Goal: Transaction & Acquisition: Book appointment/travel/reservation

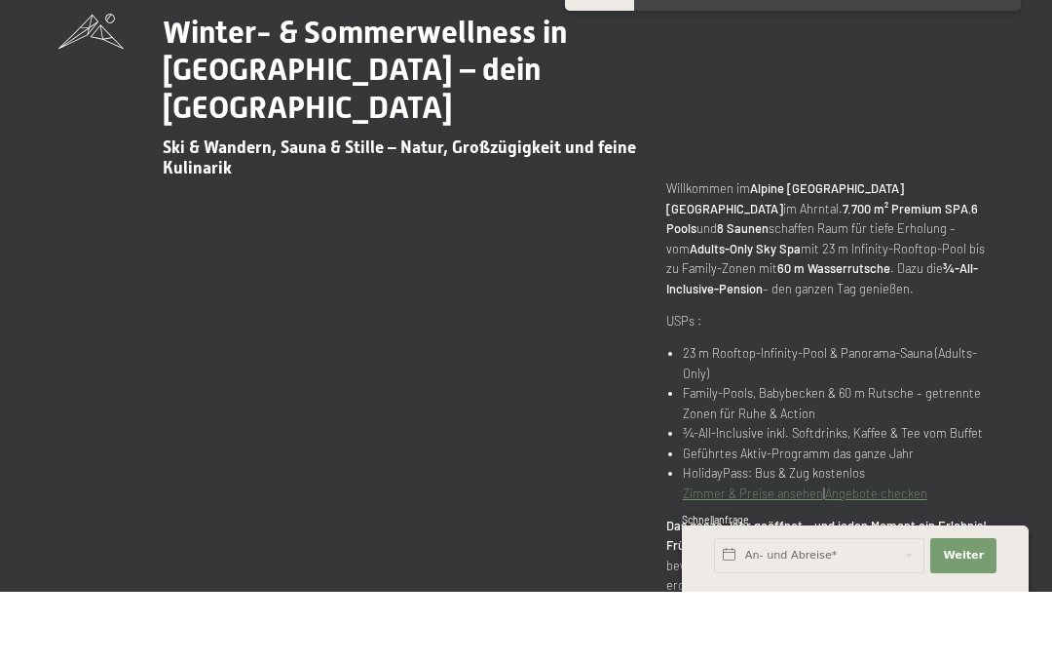
scroll to position [710, 0]
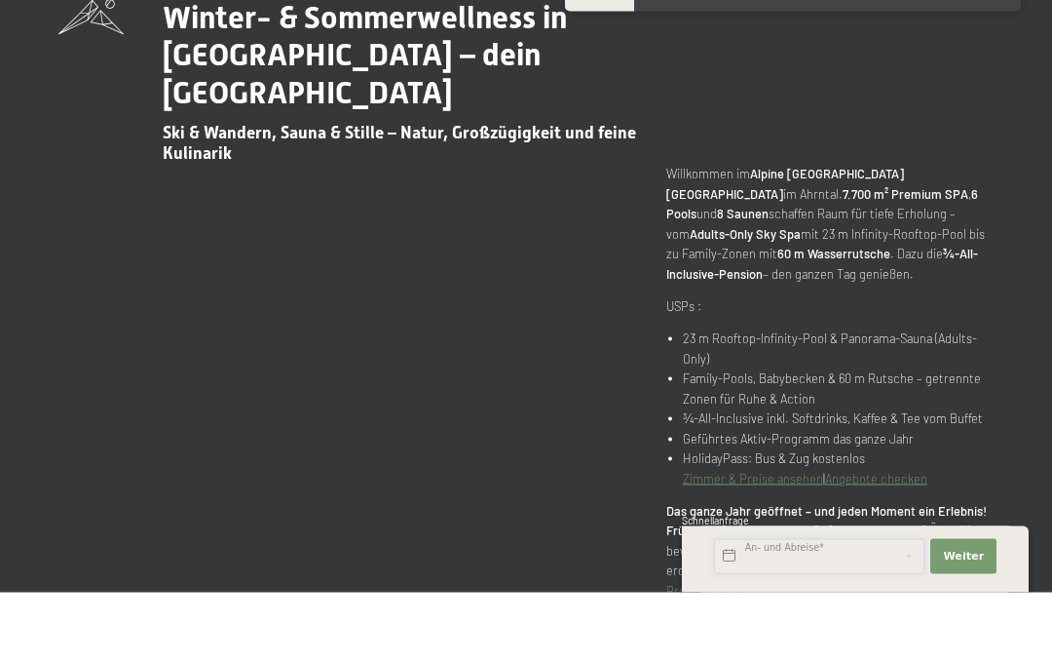
click at [822, 635] on input "text" at bounding box center [819, 624] width 210 height 35
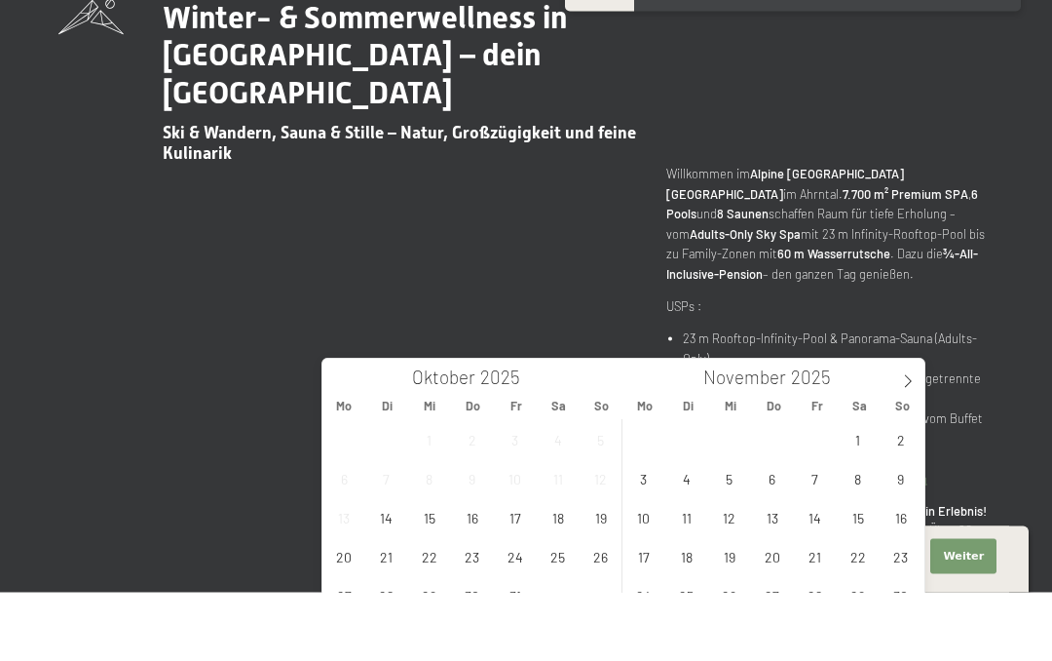
click at [905, 443] on icon at bounding box center [908, 450] width 14 height 14
click at [904, 443] on icon at bounding box center [908, 450] width 14 height 14
type input "2026"
click at [925, 428] on span at bounding box center [908, 444] width 33 height 33
type input "2026"
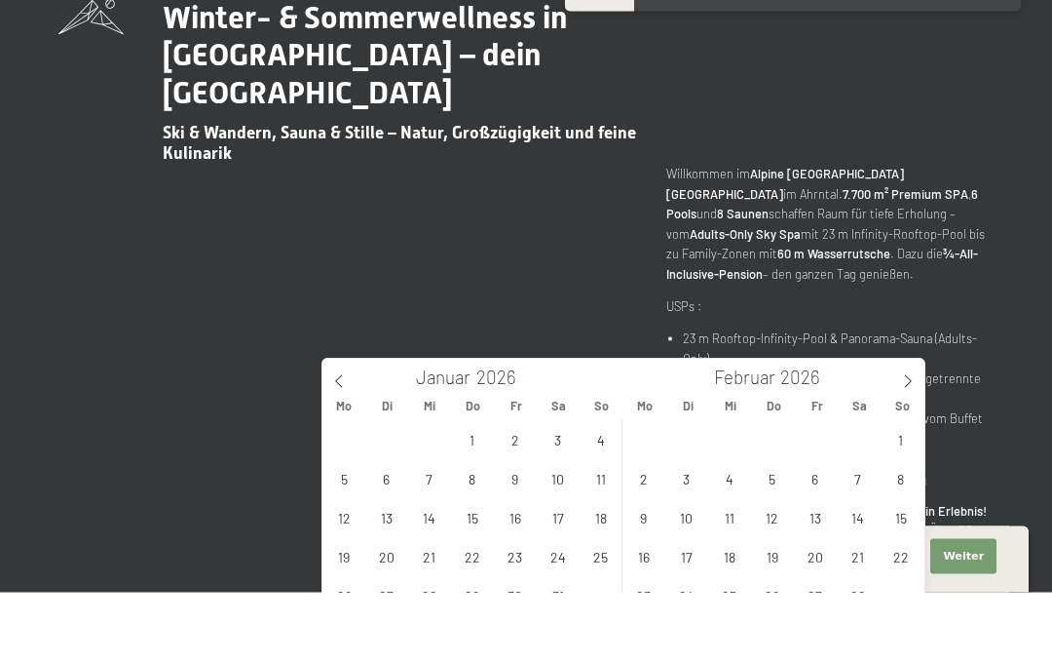
click at [905, 443] on icon at bounding box center [908, 450] width 14 height 14
click at [908, 428] on span at bounding box center [908, 444] width 33 height 33
click at [911, 428] on span at bounding box center [908, 444] width 33 height 33
click at [907, 428] on span at bounding box center [908, 444] width 33 height 33
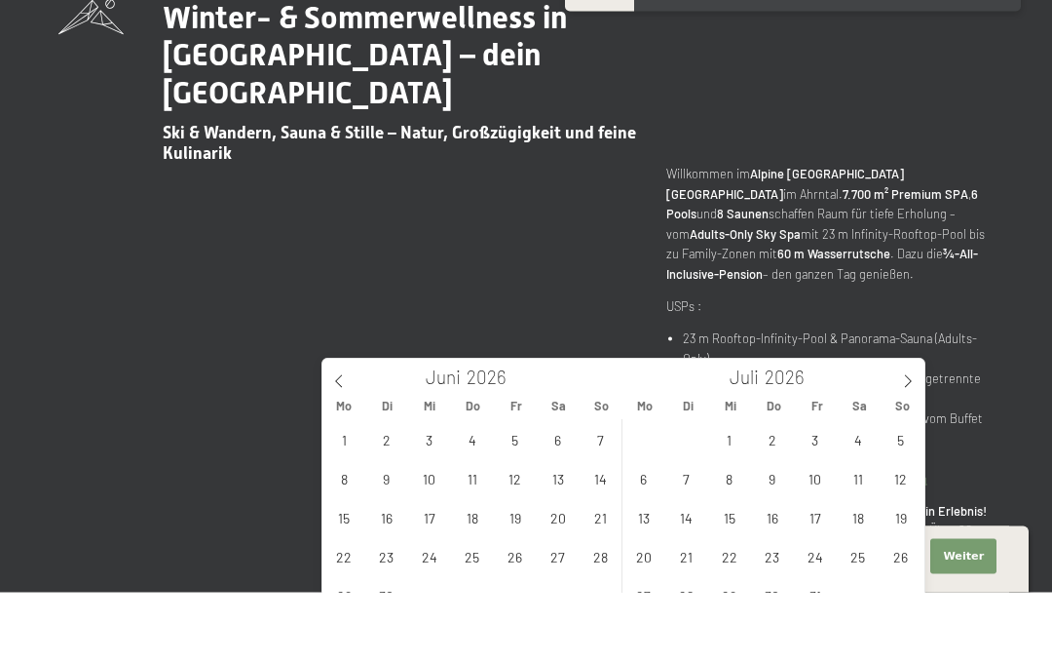
click at [909, 428] on span at bounding box center [908, 444] width 33 height 33
click at [908, 428] on span at bounding box center [908, 444] width 33 height 33
click at [918, 428] on span at bounding box center [908, 444] width 33 height 33
click at [855, 567] on span "14" at bounding box center [858, 586] width 38 height 38
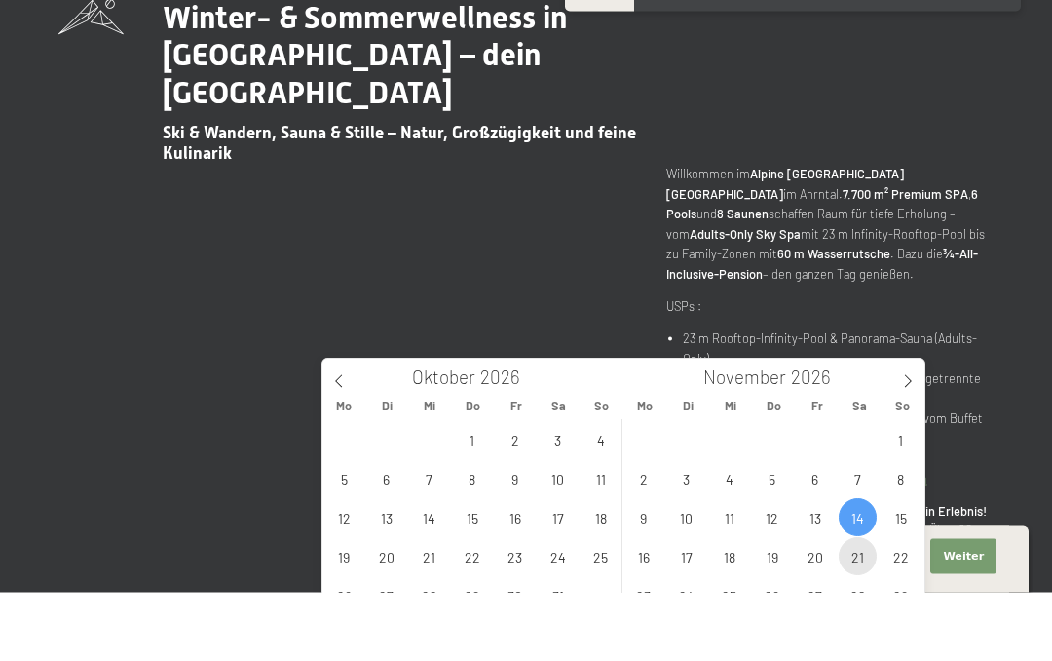
click at [856, 606] on span "21" at bounding box center [858, 625] width 38 height 38
type input "Sa. 14.11.2026 - Sa. 21.11.2026"
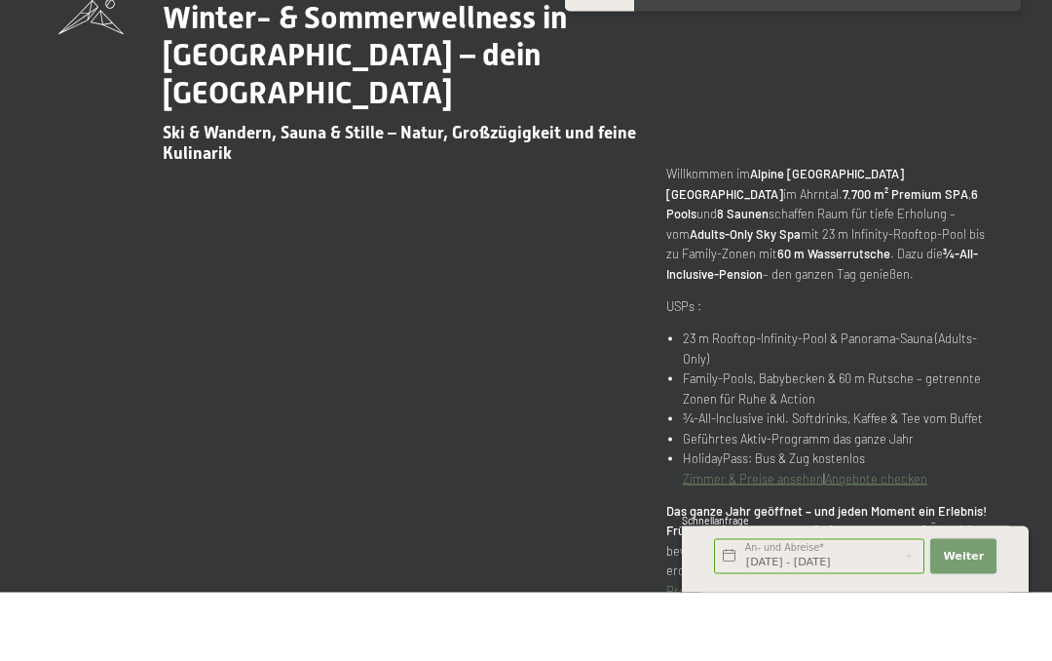
click at [962, 632] on span "Weiter" at bounding box center [963, 625] width 41 height 16
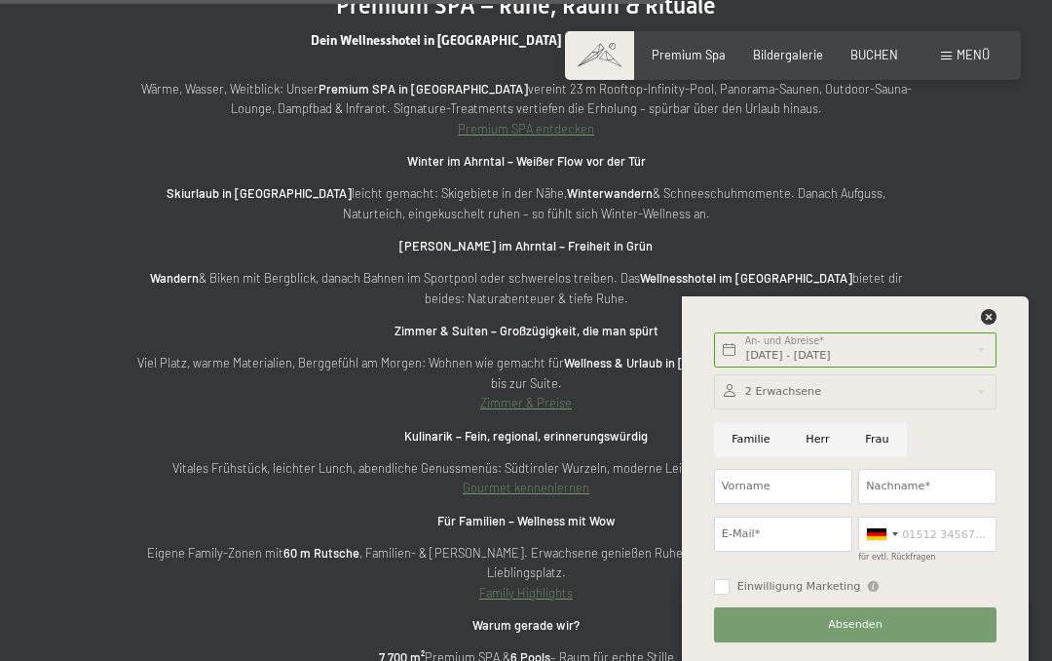
scroll to position [5019, 0]
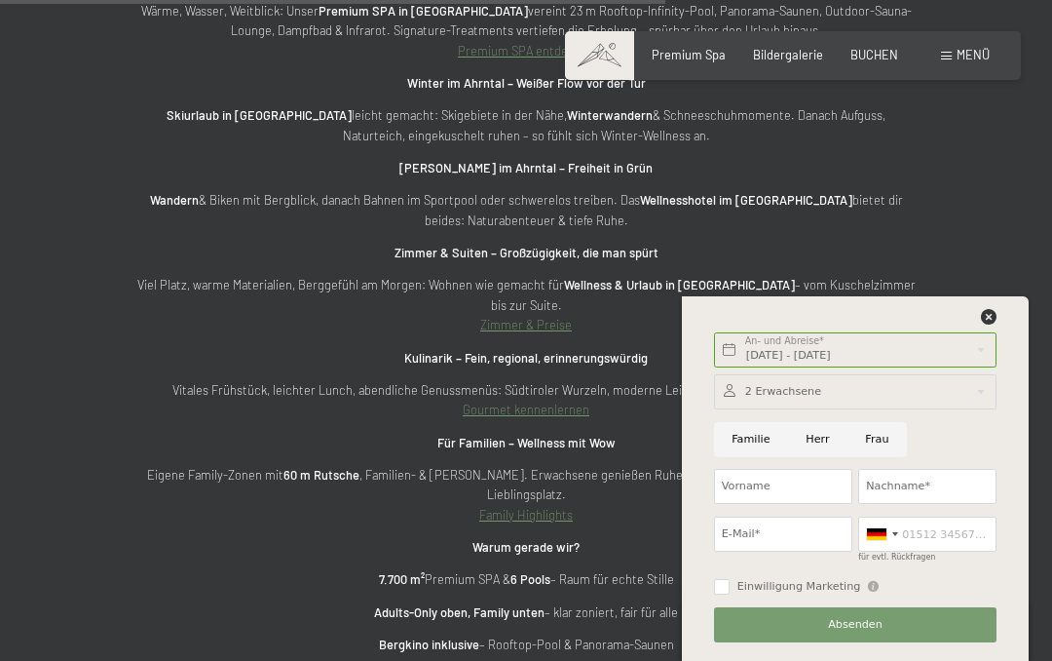
click at [984, 253] on section "Premium SPA – Ruhe, Raum & Rituale Dein Wellnesshotel in Südtirol mit Pools, SP…" at bounding box center [526, 359] width 1052 height 1046
click at [998, 237] on section "Premium SPA – Ruhe, Raum & Rituale Dein Wellnesshotel in Südtirol mit Pools, SP…" at bounding box center [526, 359] width 1052 height 1046
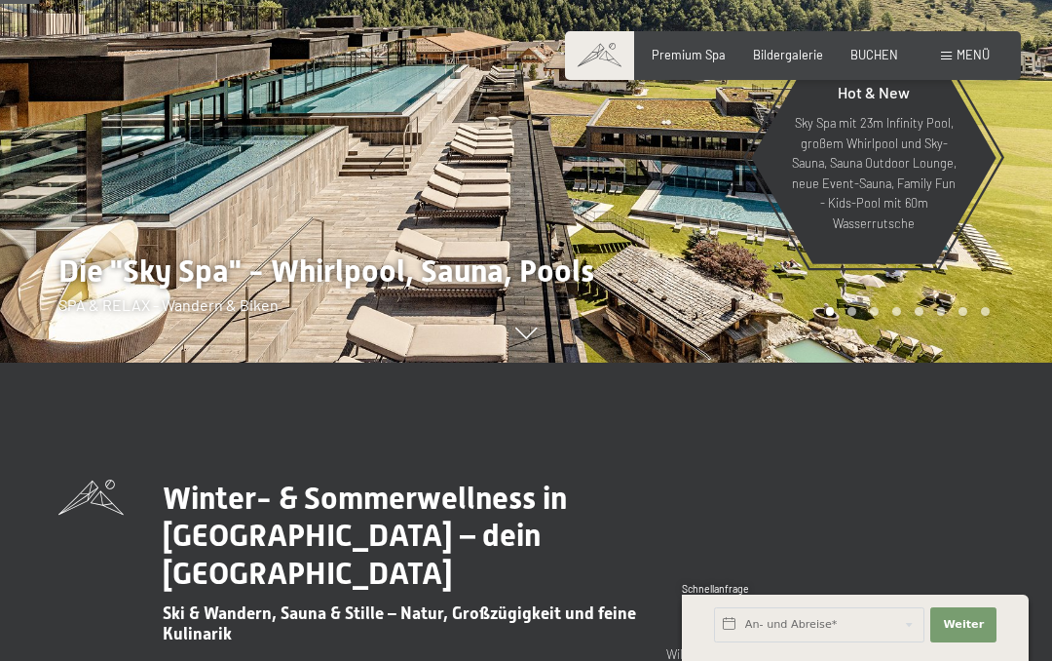
scroll to position [312, 0]
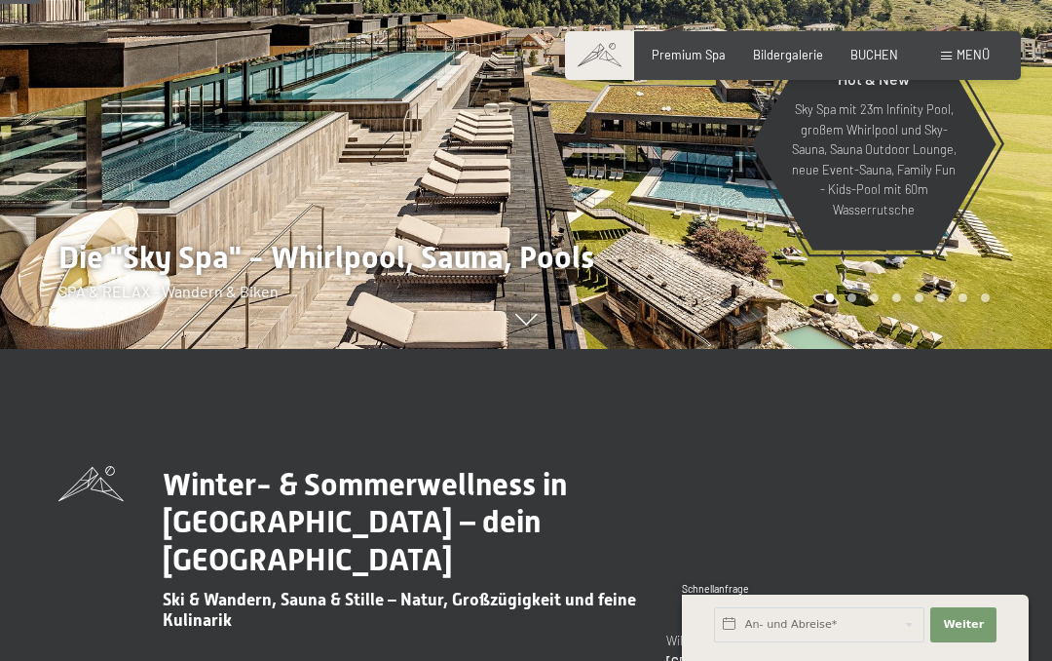
click at [880, 52] on span "BUCHEN" at bounding box center [875, 55] width 48 height 16
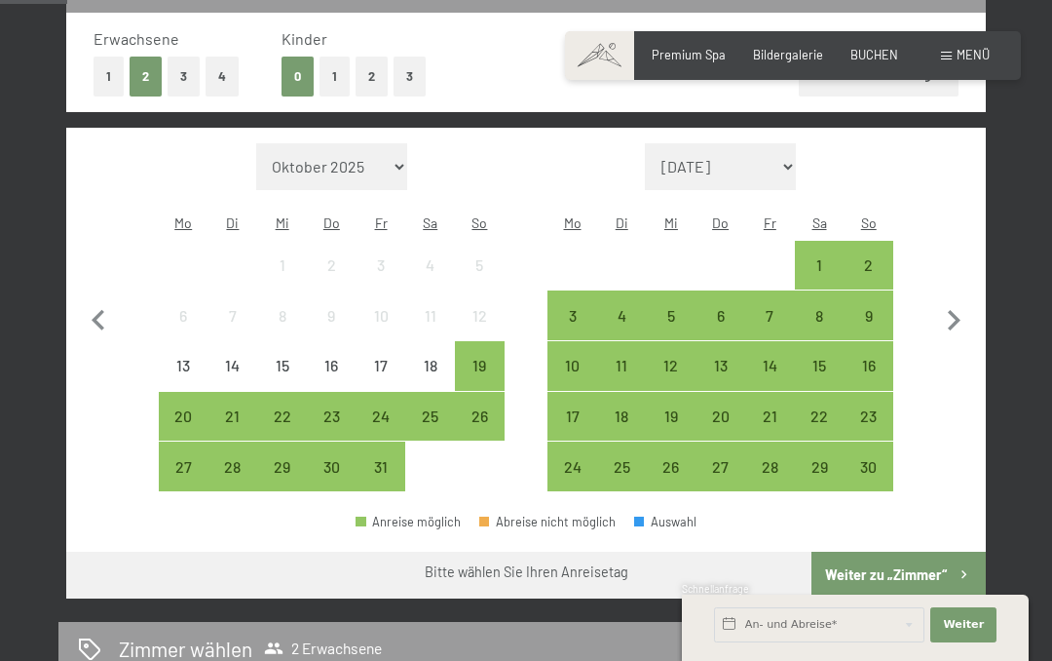
scroll to position [438, 0]
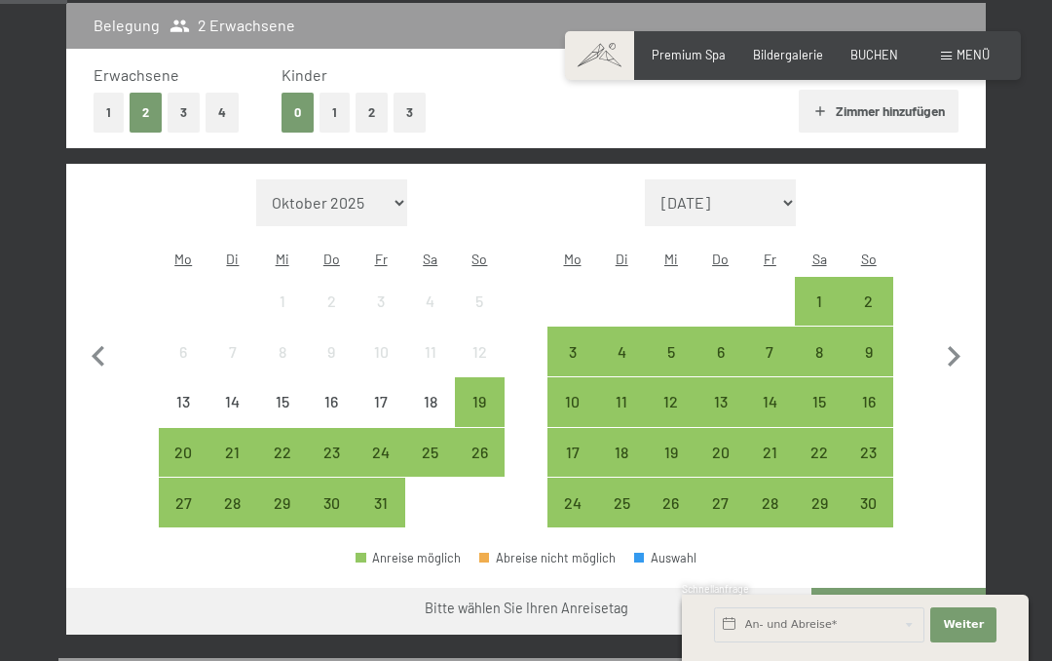
click at [953, 352] on icon "button" at bounding box center [954, 356] width 41 height 41
select select "[DATE]"
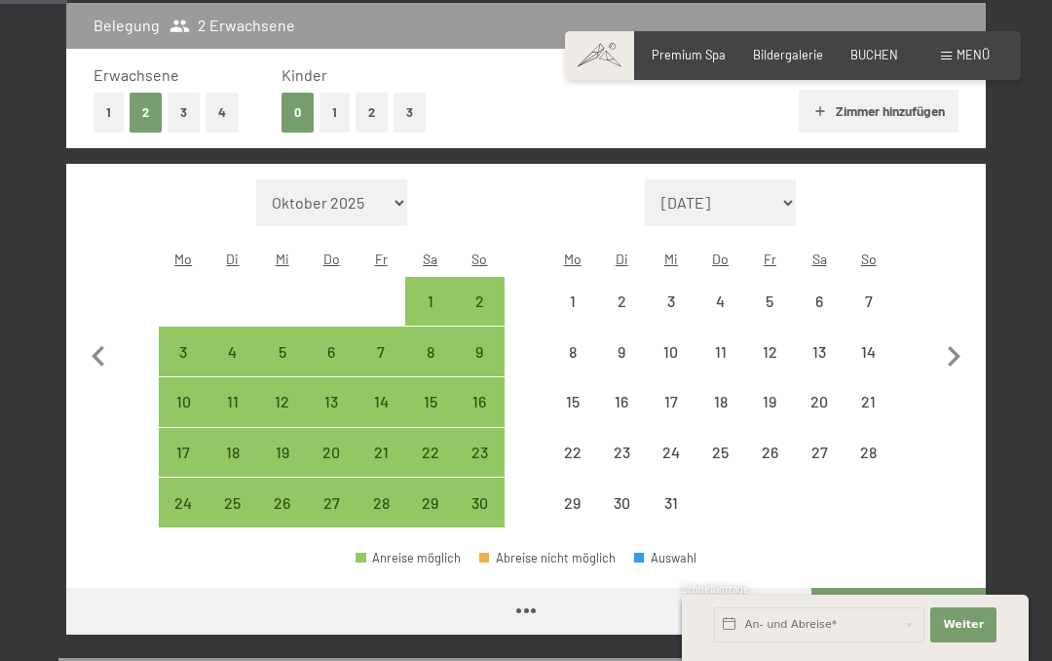
click at [953, 346] on icon "button" at bounding box center [954, 356] width 13 height 20
select select "[DATE]"
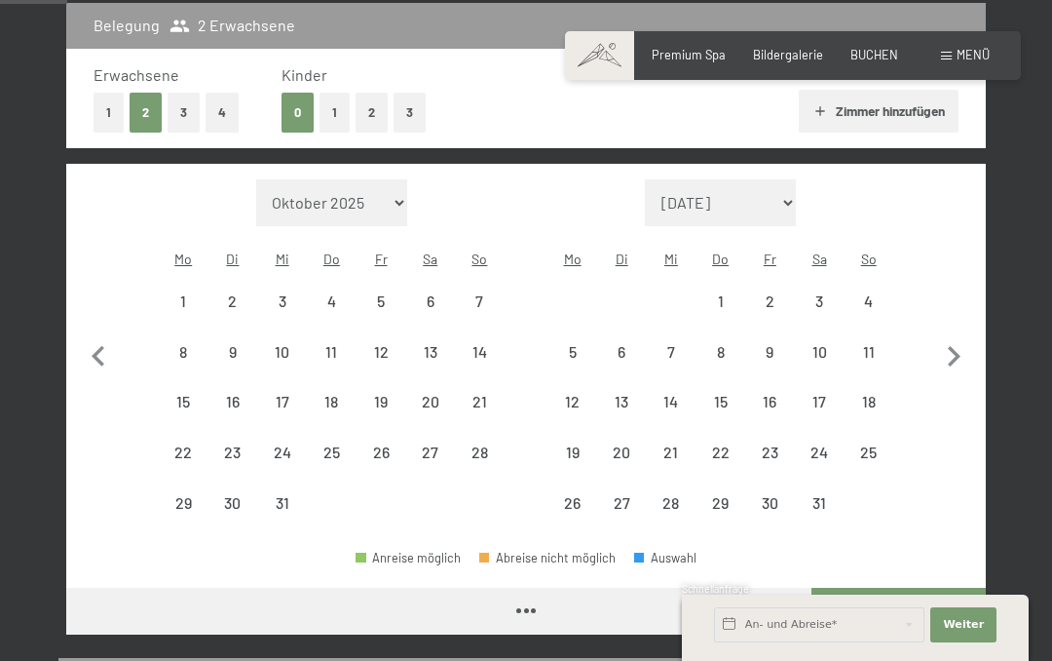
select select "[DATE]"
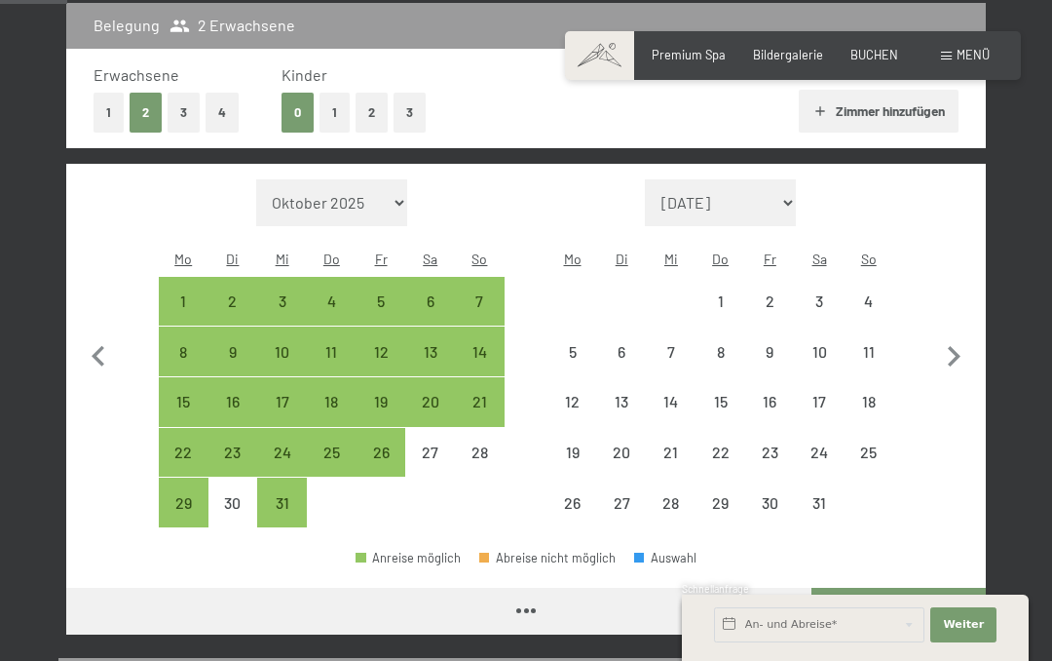
select select "[DATE]"
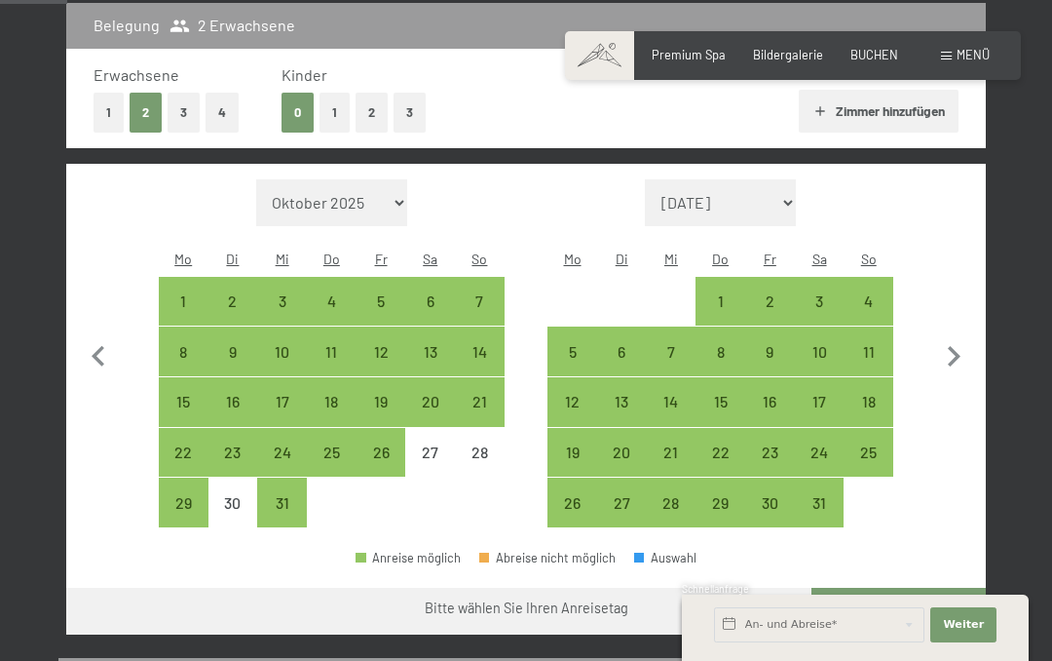
click at [727, 397] on div "15" at bounding box center [721, 417] width 46 height 46
select select "[DATE]"
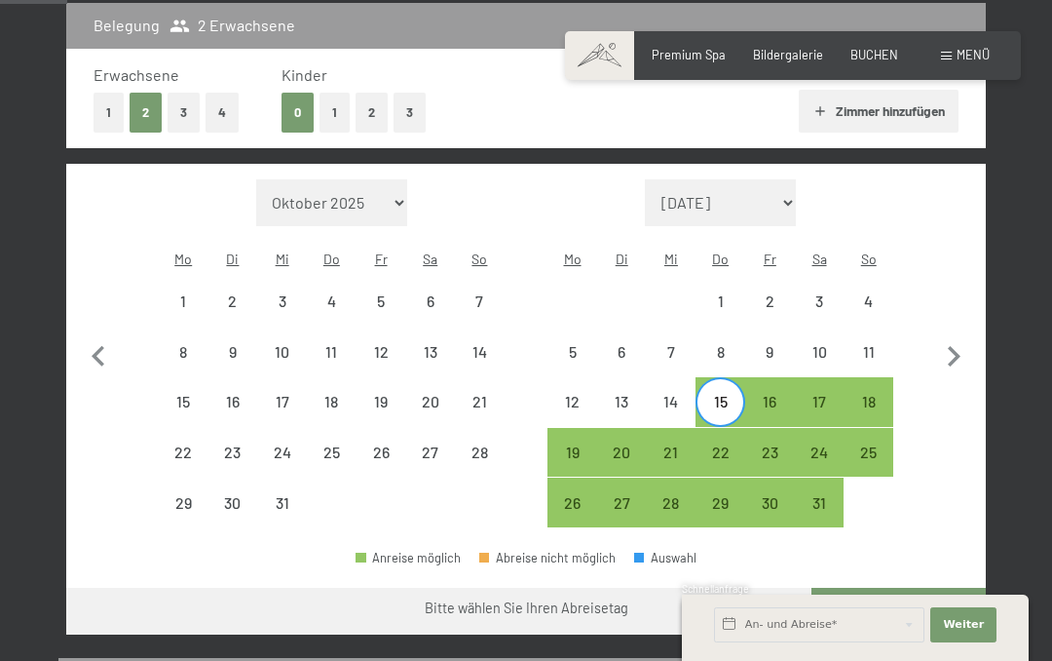
click at [621, 448] on div "20" at bounding box center [622, 467] width 46 height 46
select select "[DATE]"
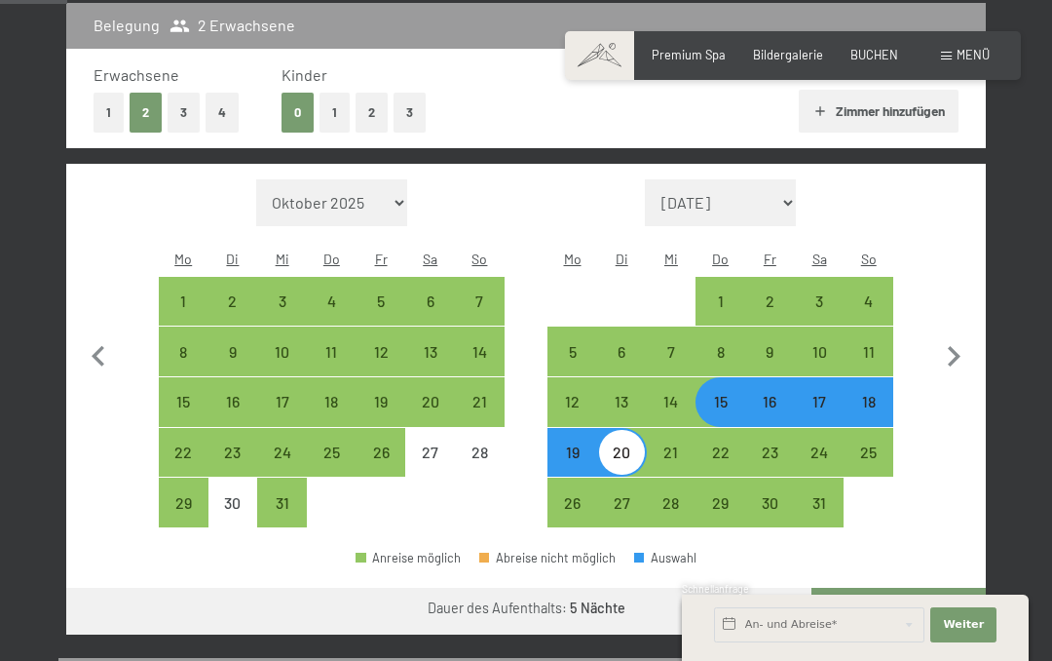
click at [936, 608] on button "Weiter zu „Zimmer“" at bounding box center [899, 611] width 174 height 47
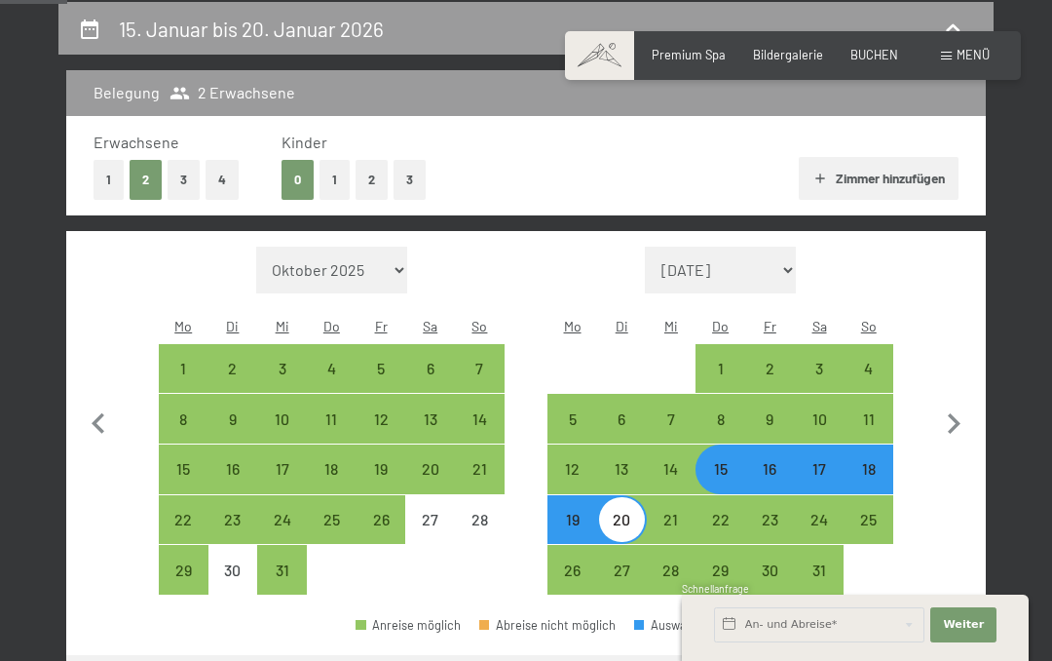
select select "[DATE]"
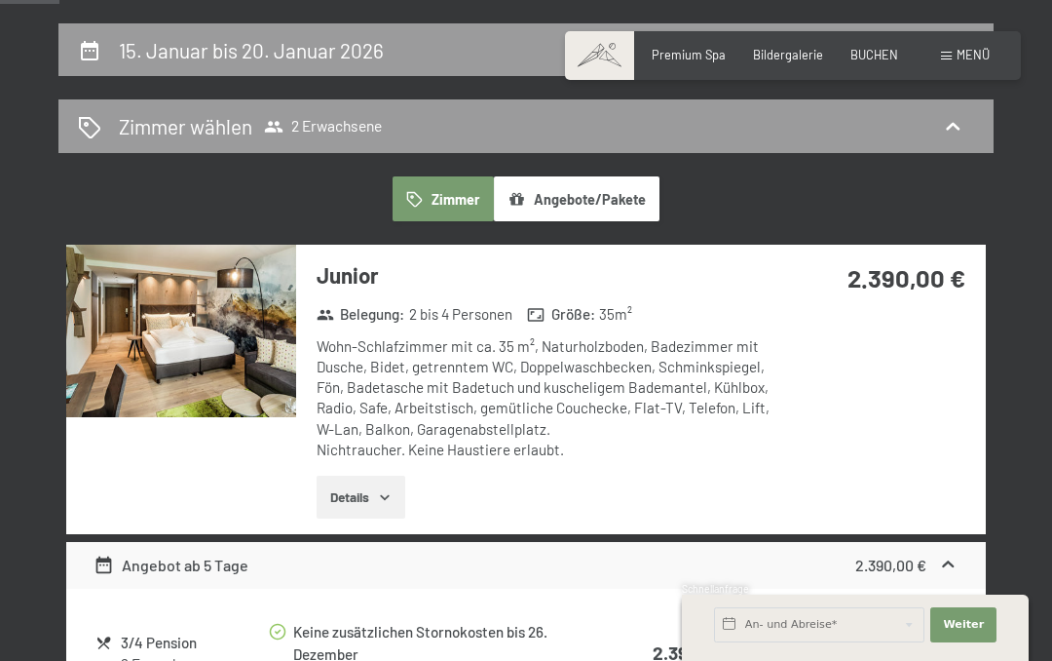
scroll to position [367, 0]
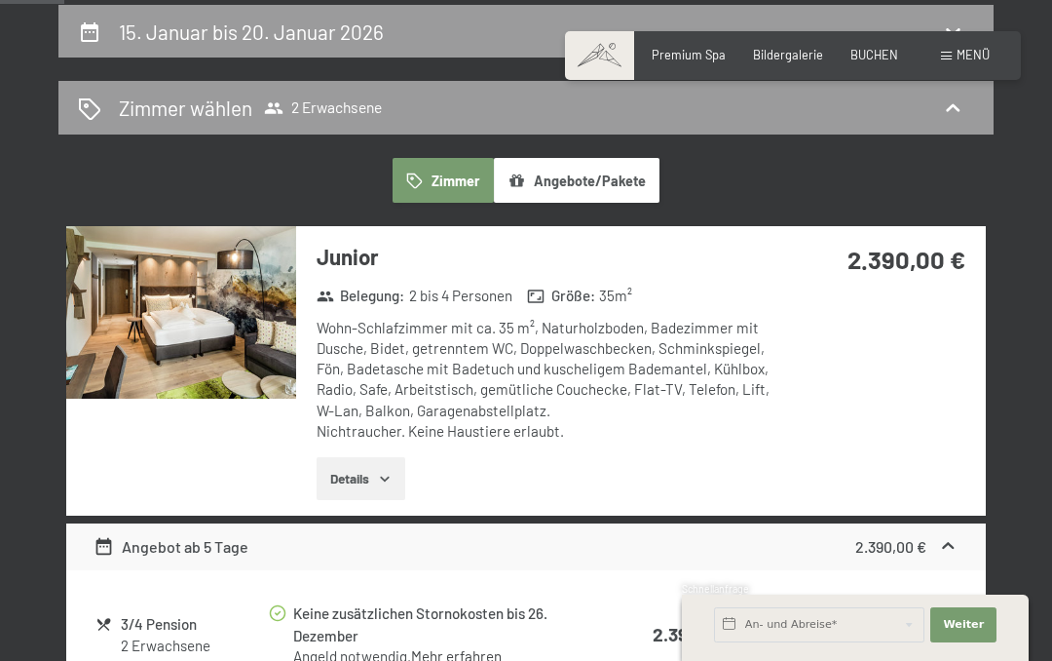
click at [370, 480] on button "Details" at bounding box center [361, 478] width 89 height 43
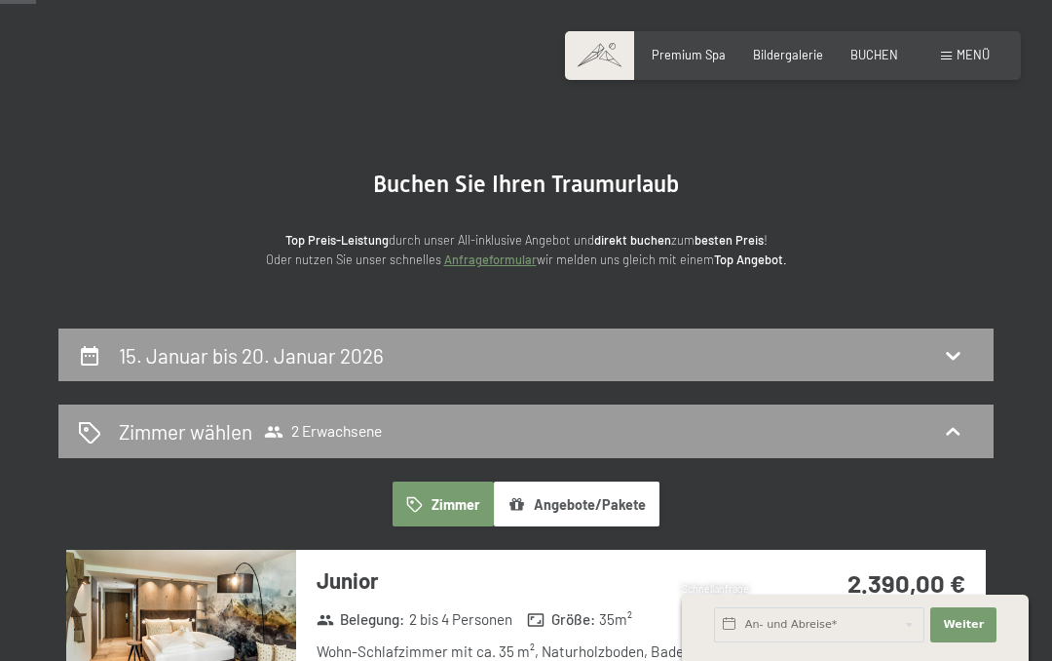
scroll to position [0, 0]
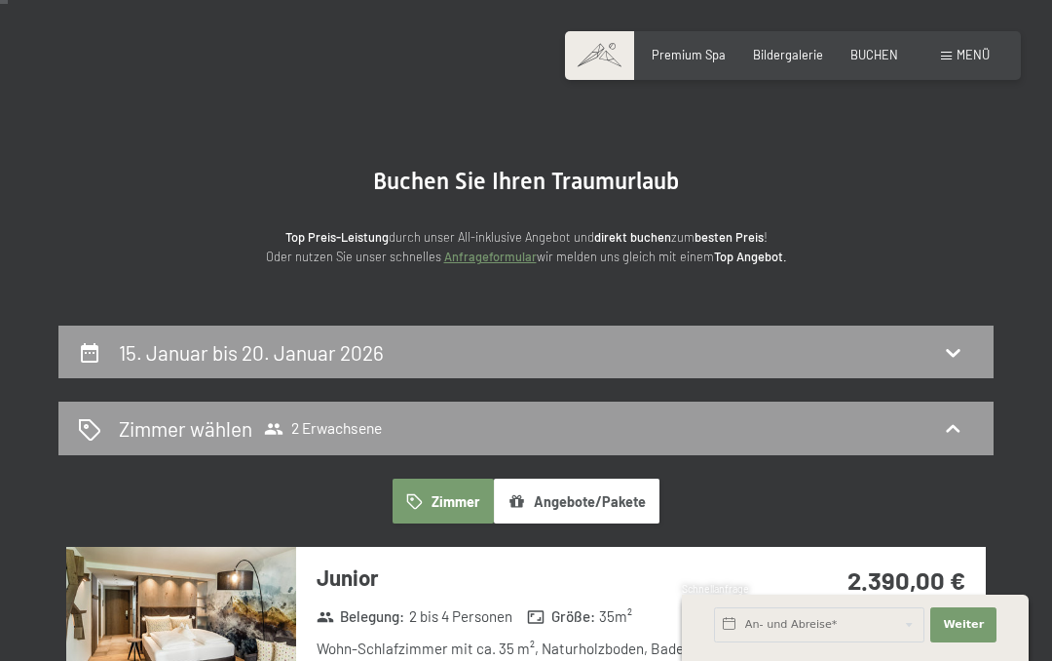
click at [943, 353] on icon at bounding box center [952, 351] width 23 height 23
select select "[DATE]"
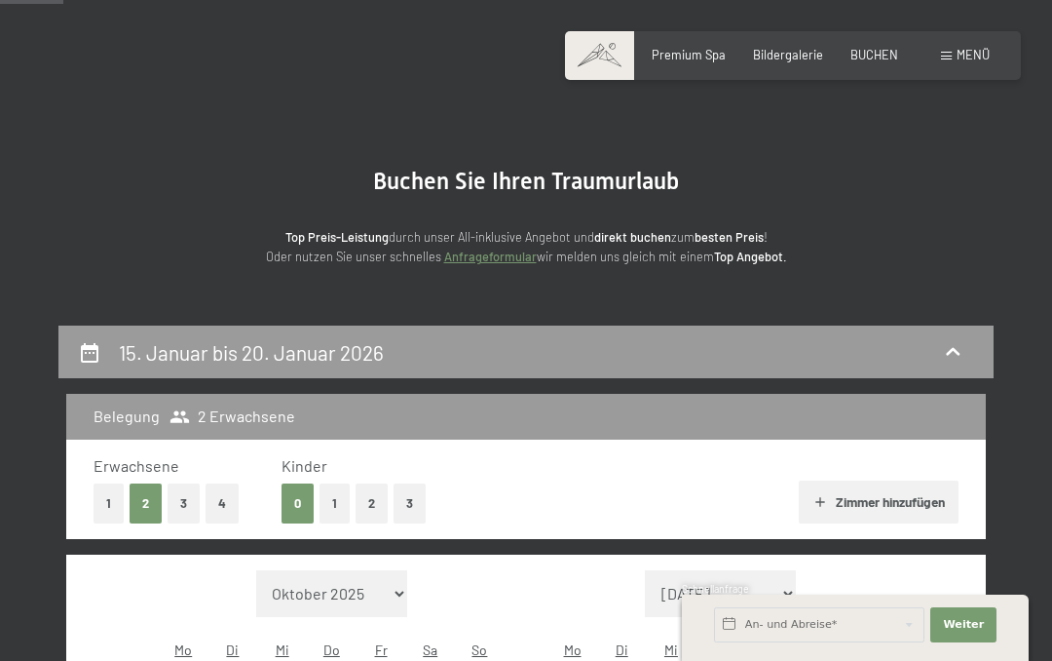
scroll to position [370, 0]
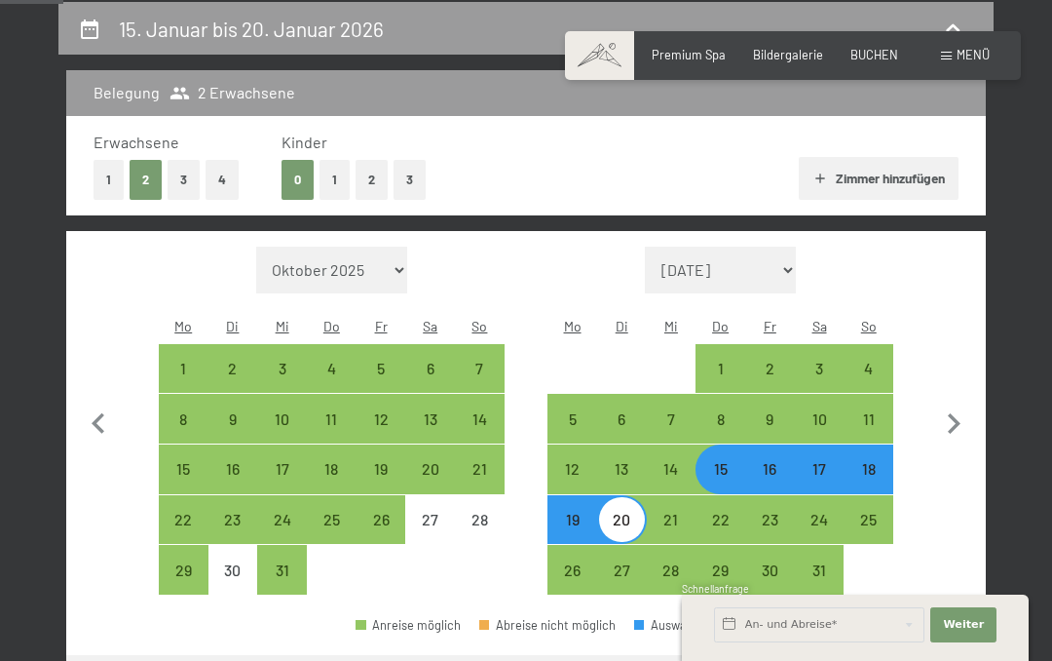
click at [726, 449] on div "15" at bounding box center [721, 469] width 46 height 46
select select "[DATE]"
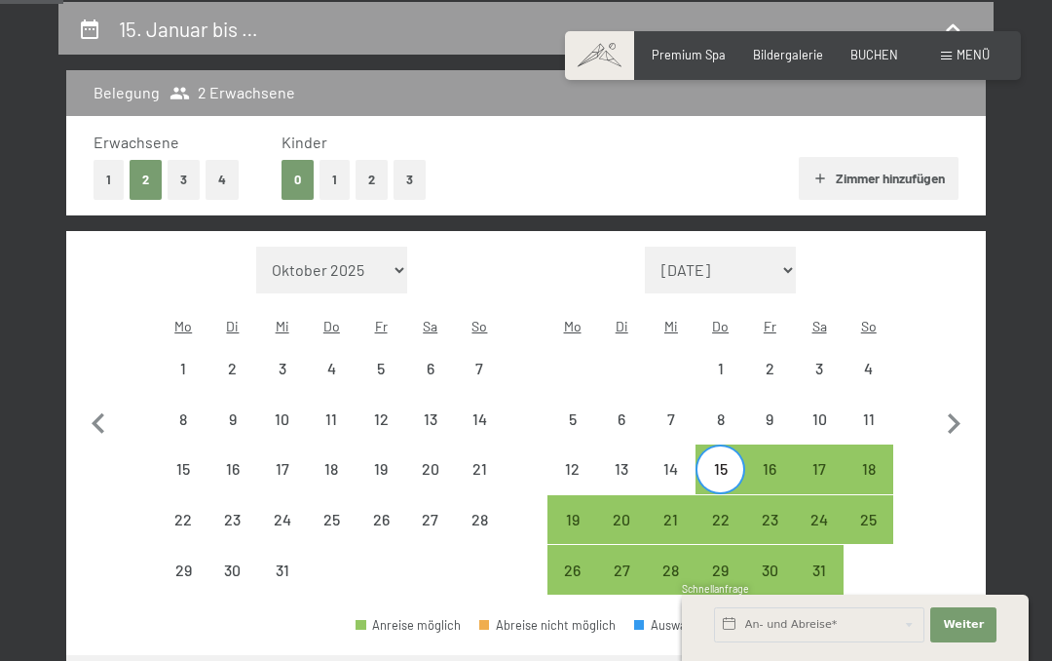
click at [664, 512] on div "21" at bounding box center [672, 535] width 46 height 46
select select "[DATE]"
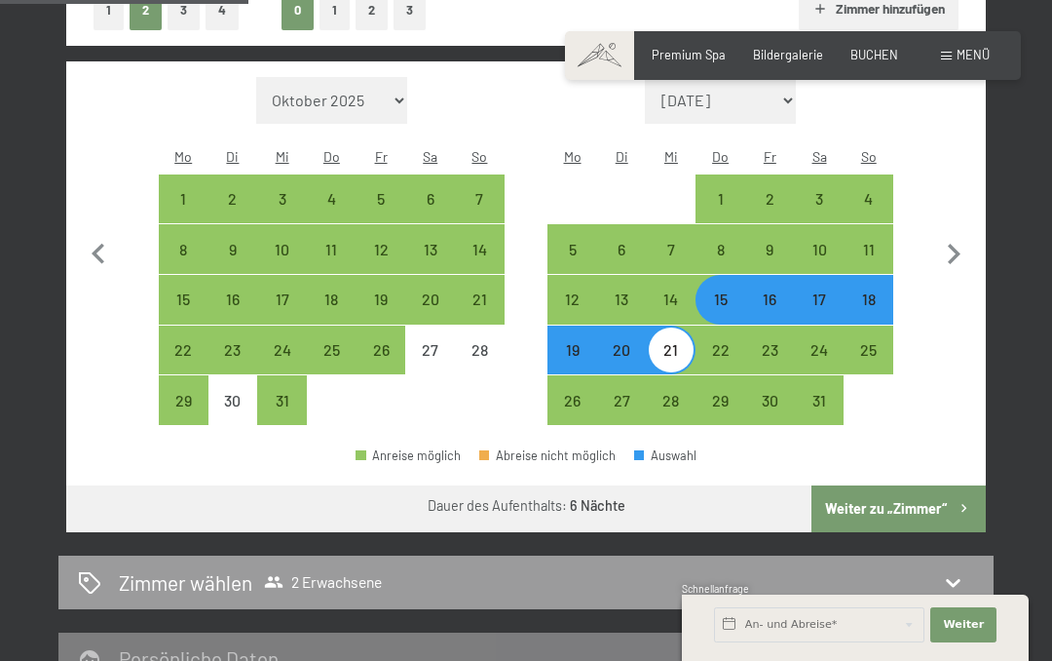
scroll to position [539, 0]
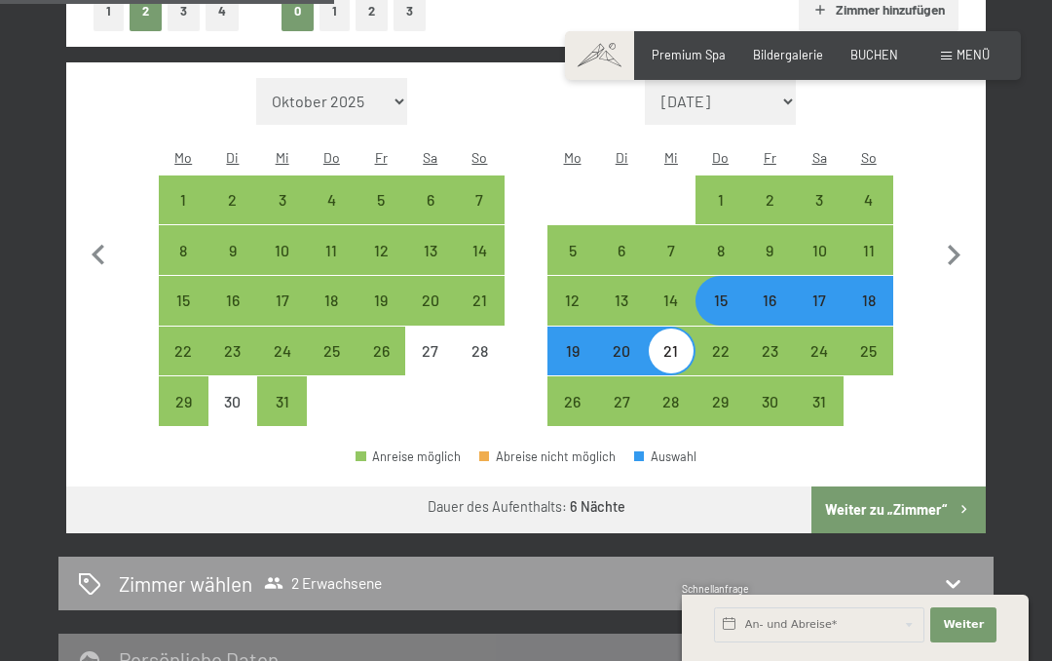
click at [935, 511] on button "Weiter zu „Zimmer“" at bounding box center [899, 509] width 174 height 47
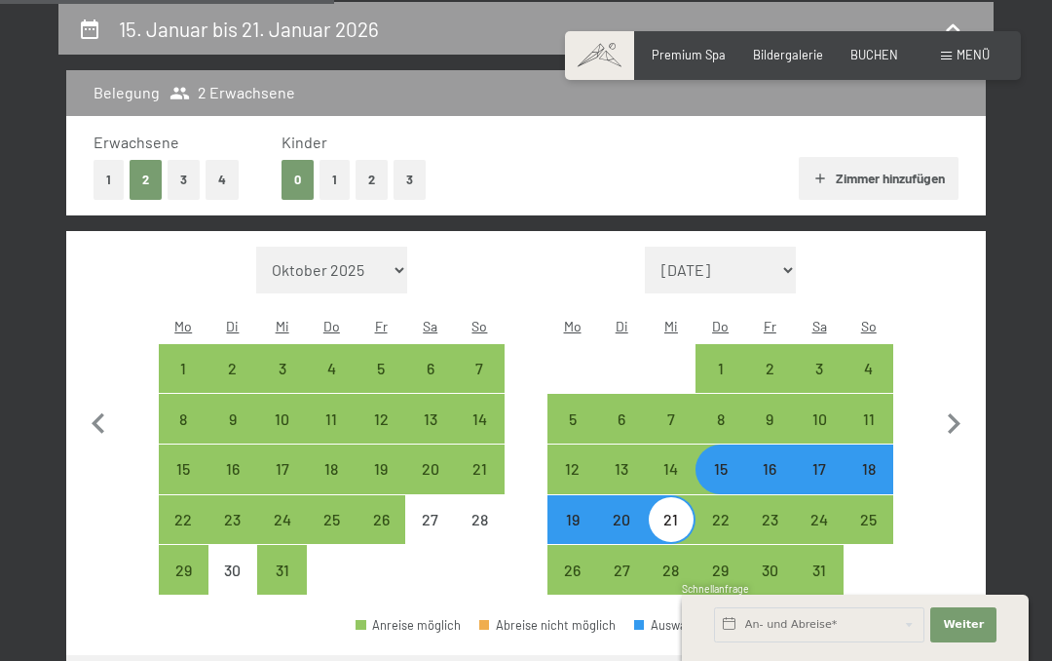
select select "[DATE]"
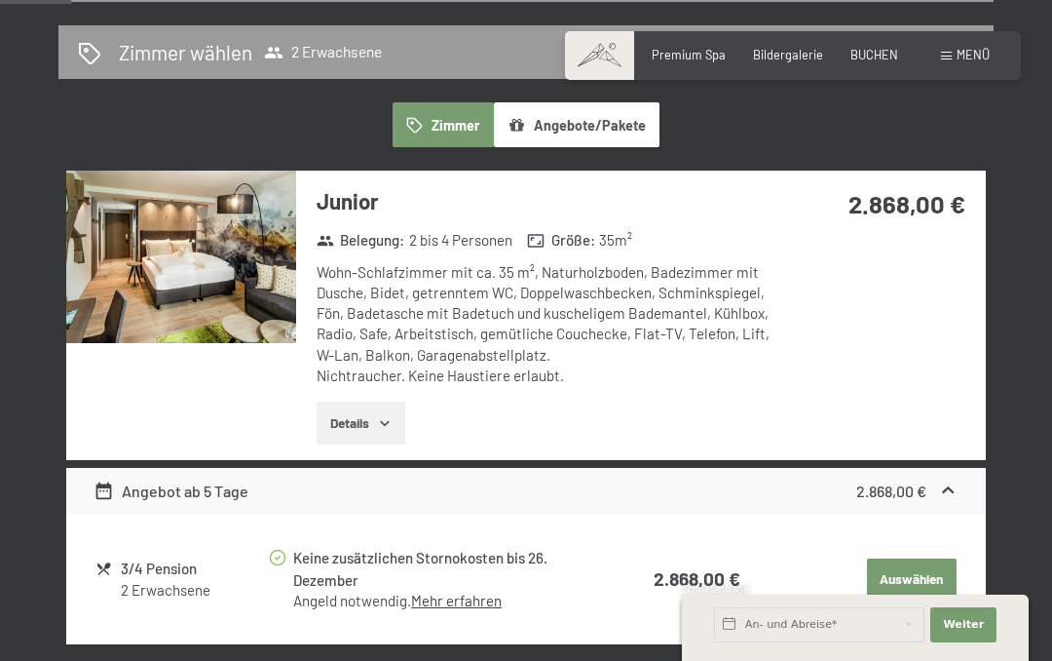
scroll to position [426, 0]
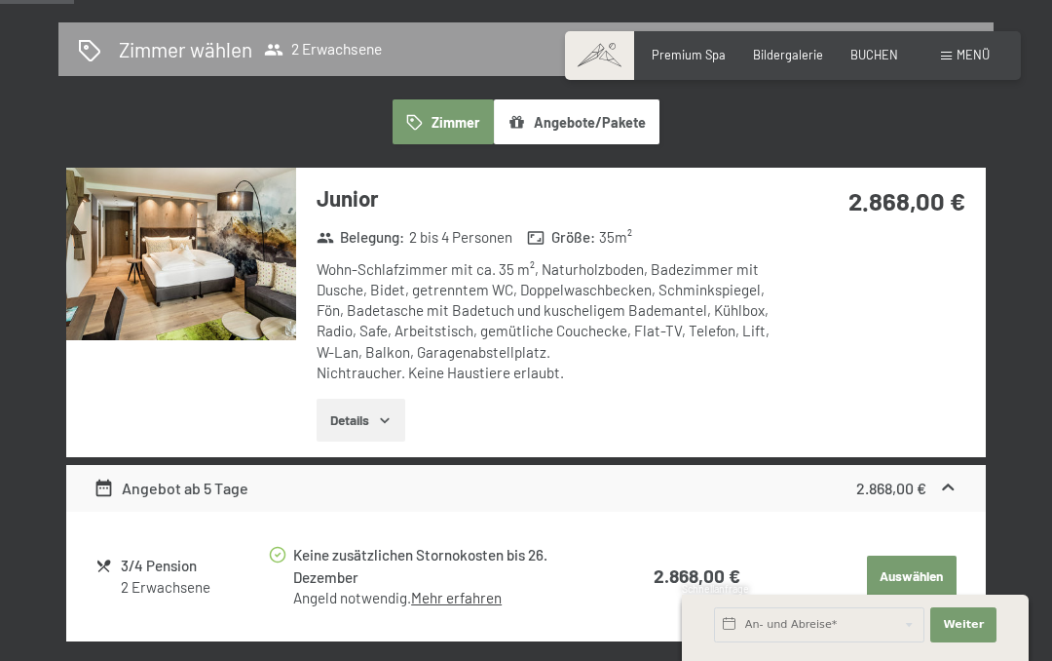
click at [917, 567] on button "Auswählen" at bounding box center [912, 576] width 90 height 43
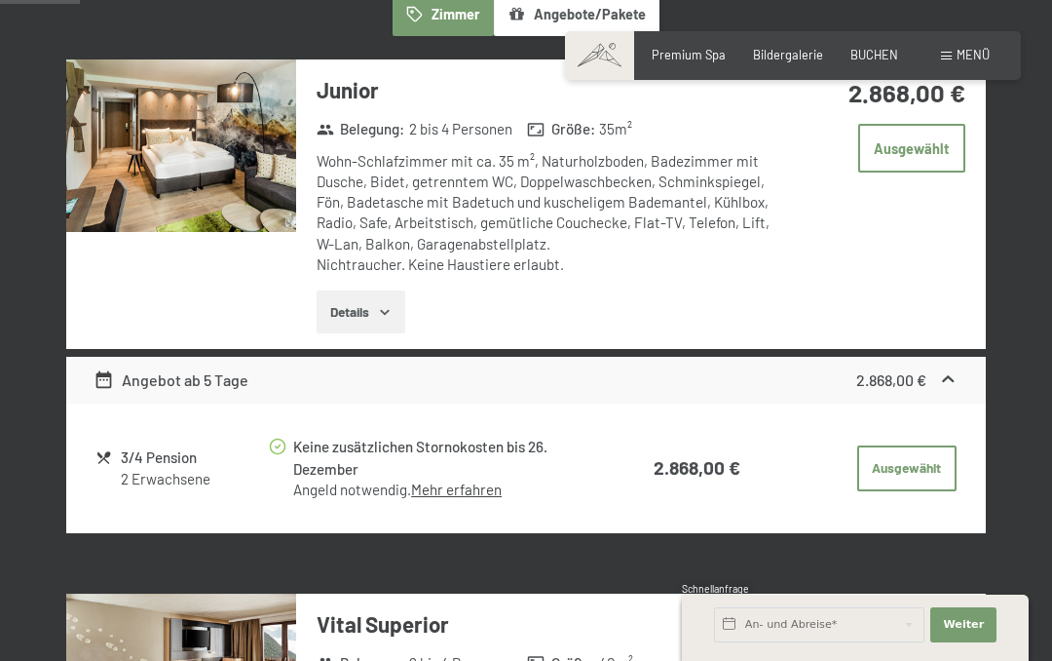
scroll to position [540, 0]
